Goal: Use online tool/utility: Utilize a website feature to perform a specific function

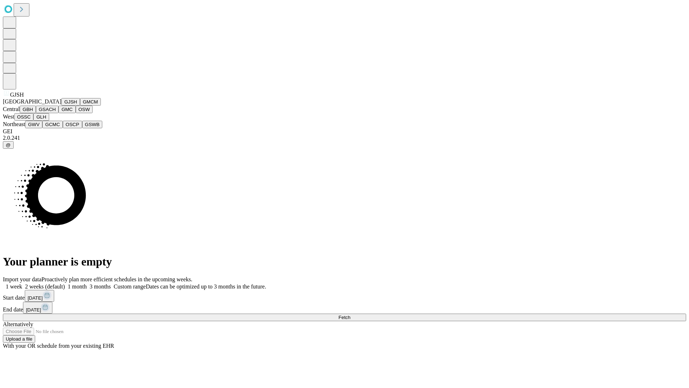
click at [61, 106] on button "GJSH" at bounding box center [70, 102] width 19 height 8
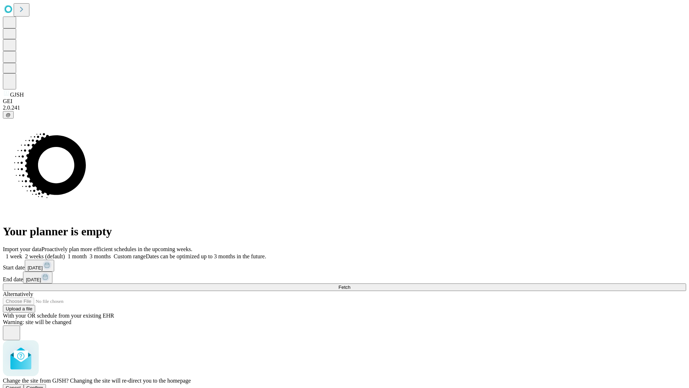
click at [43, 385] on span "Confirm" at bounding box center [35, 387] width 17 height 5
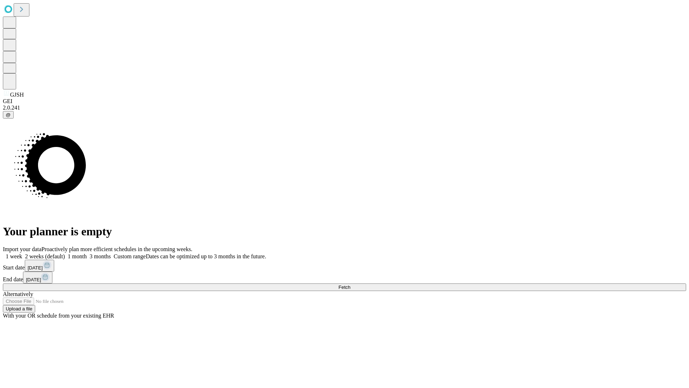
click at [22, 253] on label "1 week" at bounding box center [12, 256] width 19 height 6
click at [350, 284] on span "Fetch" at bounding box center [345, 286] width 12 height 5
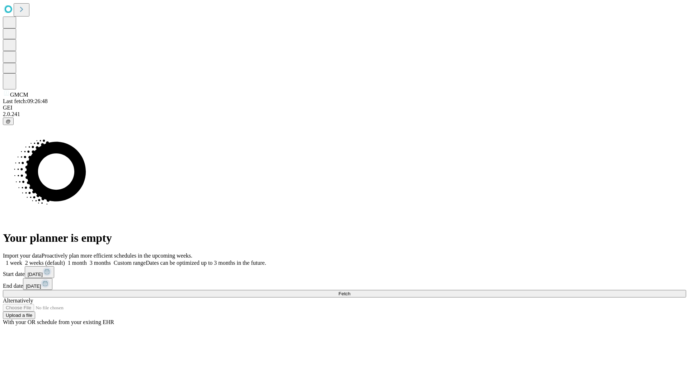
click at [22, 260] on label "1 week" at bounding box center [12, 263] width 19 height 6
click at [350, 291] on span "Fetch" at bounding box center [345, 293] width 12 height 5
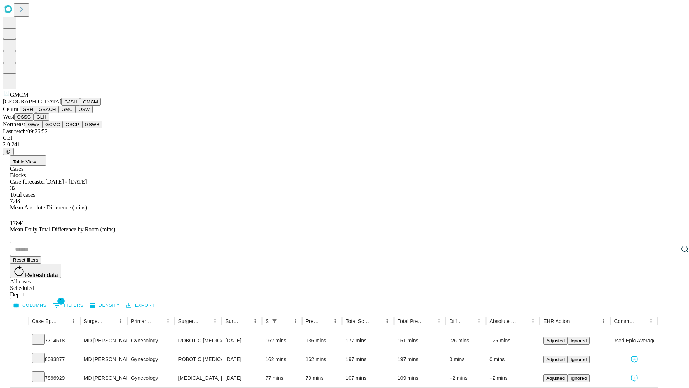
click at [36, 113] on button "GBH" at bounding box center [28, 110] width 16 height 8
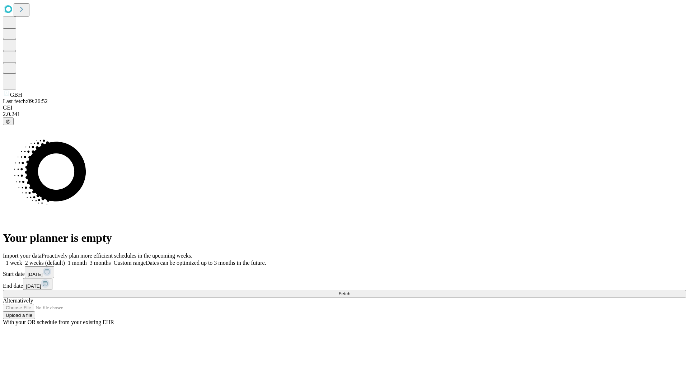
click at [22, 260] on label "1 week" at bounding box center [12, 263] width 19 height 6
click at [350, 291] on span "Fetch" at bounding box center [345, 293] width 12 height 5
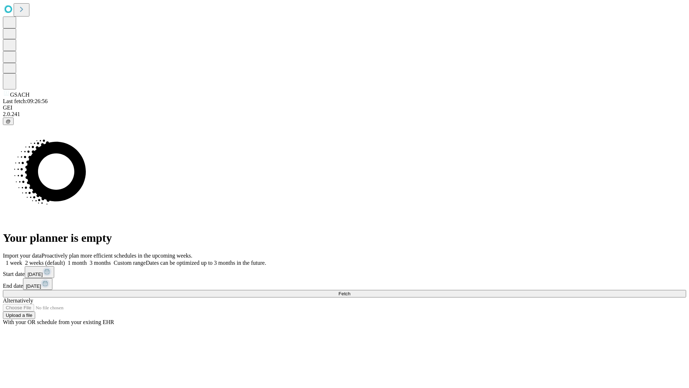
click at [22, 260] on label "1 week" at bounding box center [12, 263] width 19 height 6
click at [350, 291] on span "Fetch" at bounding box center [345, 293] width 12 height 5
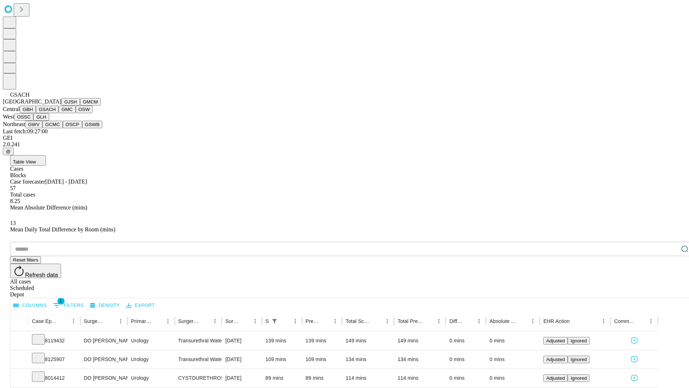
click at [59, 113] on button "GMC" at bounding box center [67, 110] width 17 height 8
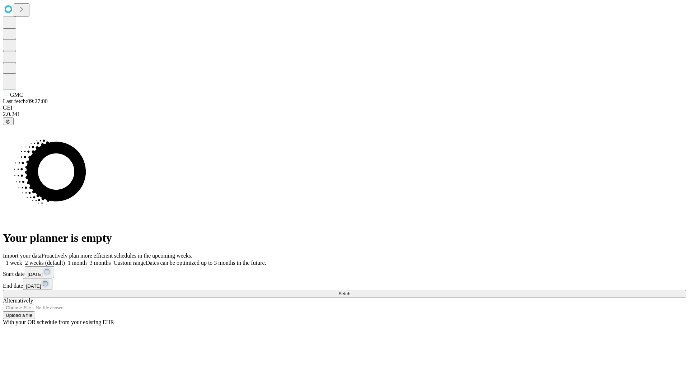
click at [22, 260] on label "1 week" at bounding box center [12, 263] width 19 height 6
click at [350, 291] on span "Fetch" at bounding box center [345, 293] width 12 height 5
click at [22, 260] on label "1 week" at bounding box center [12, 263] width 19 height 6
click at [350, 291] on span "Fetch" at bounding box center [345, 293] width 12 height 5
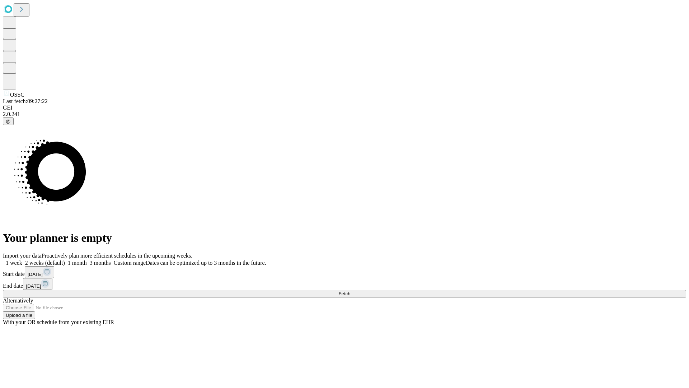
click at [22, 260] on label "1 week" at bounding box center [12, 263] width 19 height 6
click at [350, 291] on span "Fetch" at bounding box center [345, 293] width 12 height 5
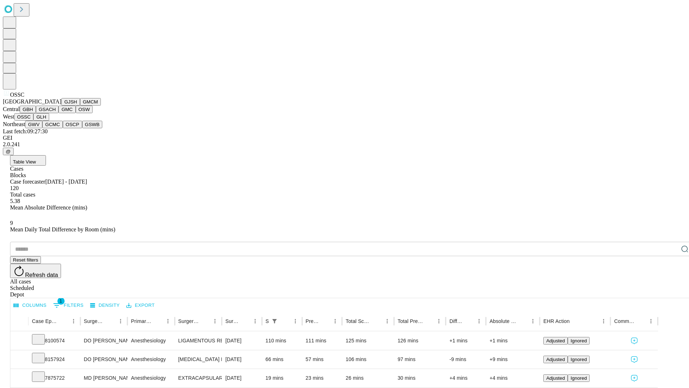
click at [49, 121] on button "GLH" at bounding box center [40, 117] width 15 height 8
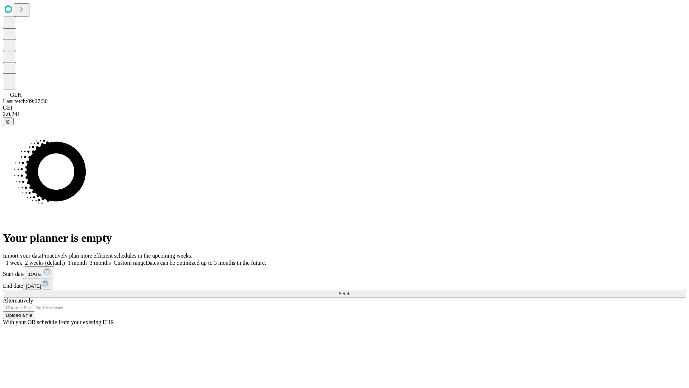
click at [22, 260] on label "1 week" at bounding box center [12, 263] width 19 height 6
click at [350, 291] on span "Fetch" at bounding box center [345, 293] width 12 height 5
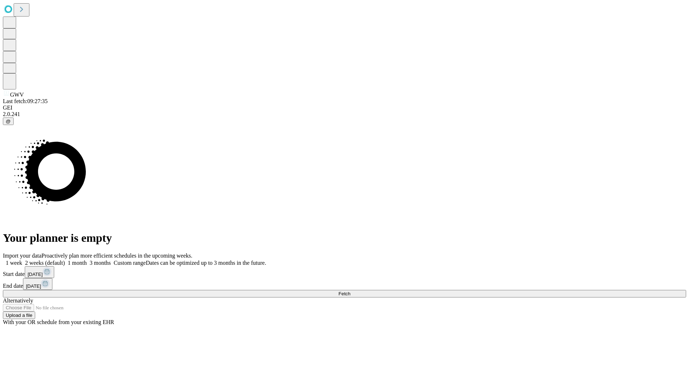
click at [22, 260] on label "1 week" at bounding box center [12, 263] width 19 height 6
click at [350, 291] on span "Fetch" at bounding box center [345, 293] width 12 height 5
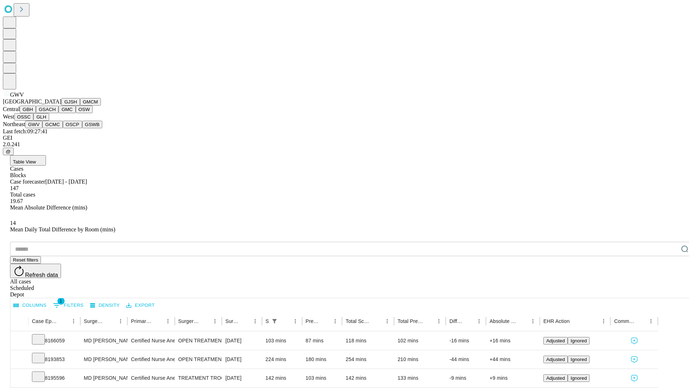
click at [56, 128] on button "GCMC" at bounding box center [52, 125] width 20 height 8
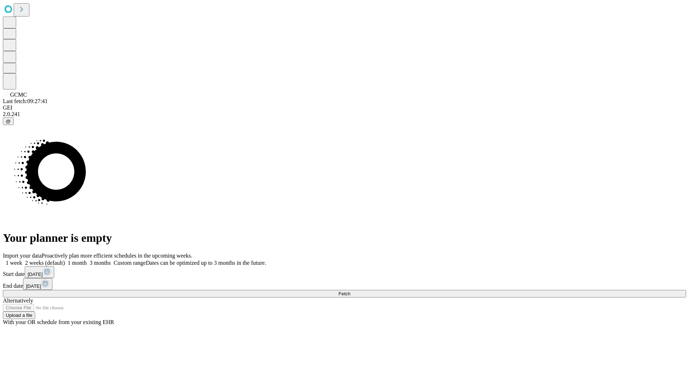
click at [22, 260] on label "1 week" at bounding box center [12, 263] width 19 height 6
click at [350, 291] on span "Fetch" at bounding box center [345, 293] width 12 height 5
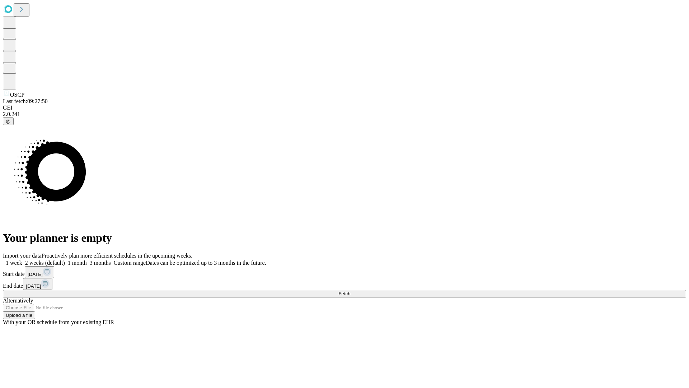
click at [22, 260] on label "1 week" at bounding box center [12, 263] width 19 height 6
click at [350, 291] on span "Fetch" at bounding box center [345, 293] width 12 height 5
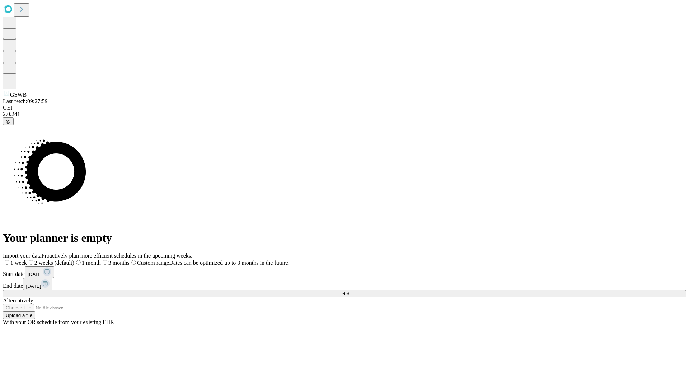
click at [27, 260] on label "1 week" at bounding box center [15, 263] width 24 height 6
click at [350, 291] on span "Fetch" at bounding box center [345, 293] width 12 height 5
